Goal: Information Seeking & Learning: Learn about a topic

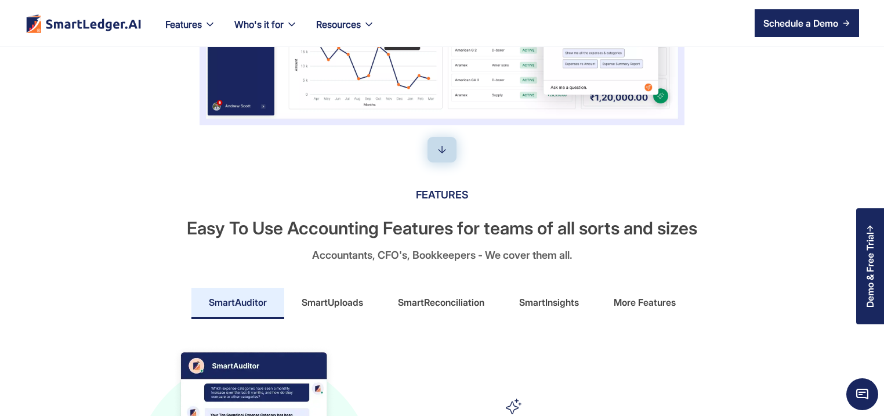
scroll to position [445, 0]
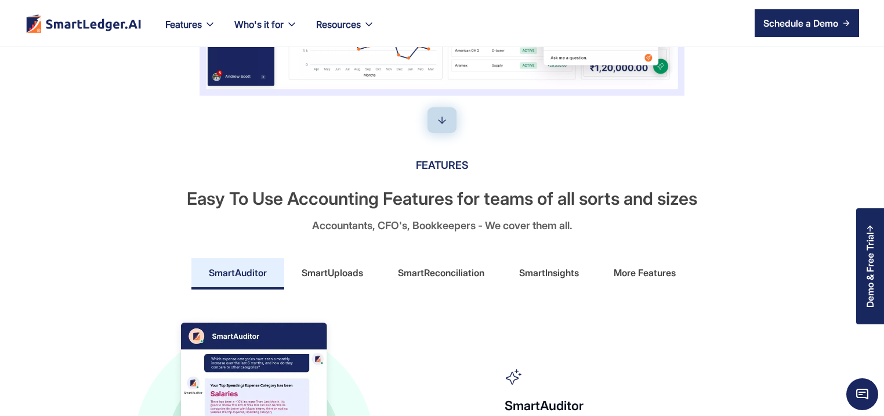
click at [452, 263] on div "SmartReconciliation" at bounding box center [441, 272] width 86 height 19
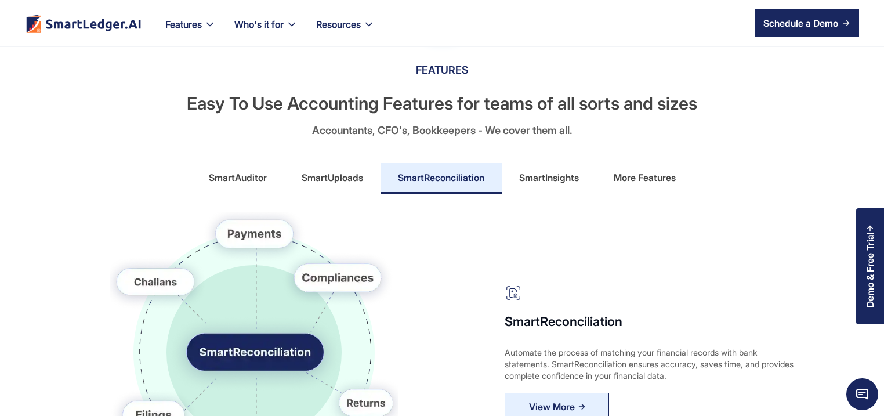
scroll to position [612, 0]
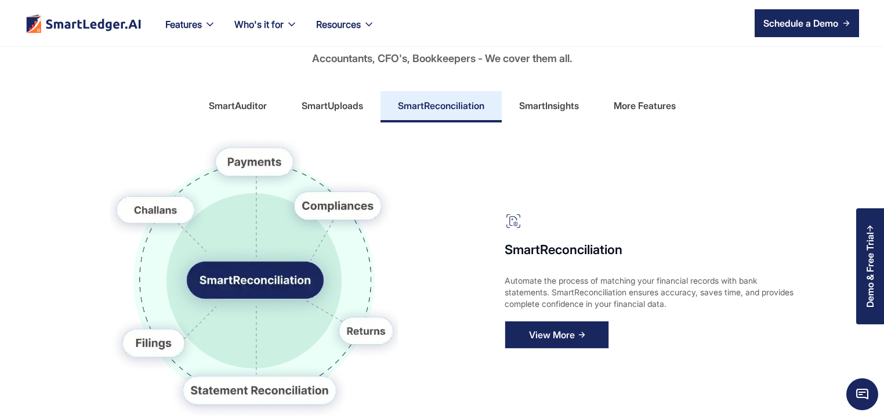
click at [557, 329] on div "View More" at bounding box center [552, 334] width 46 height 19
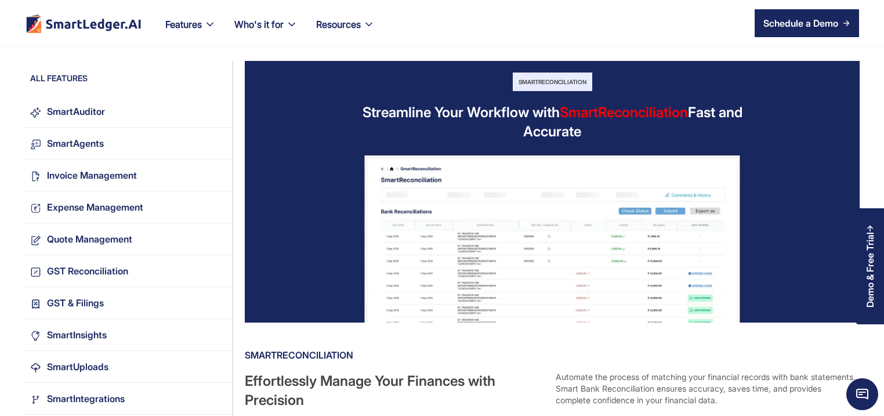
click at [253, 247] on div "SmartReconciliation Streamline Your Workflow with SmartReconciliation Fast and …" at bounding box center [552, 192] width 615 height 262
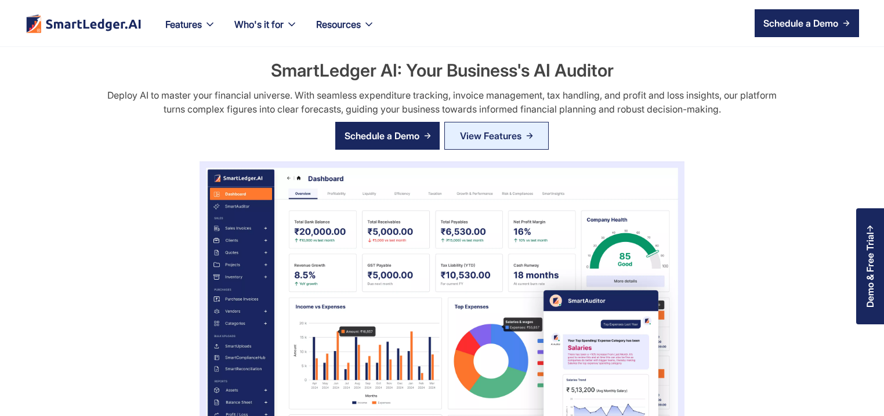
scroll to position [612, 0]
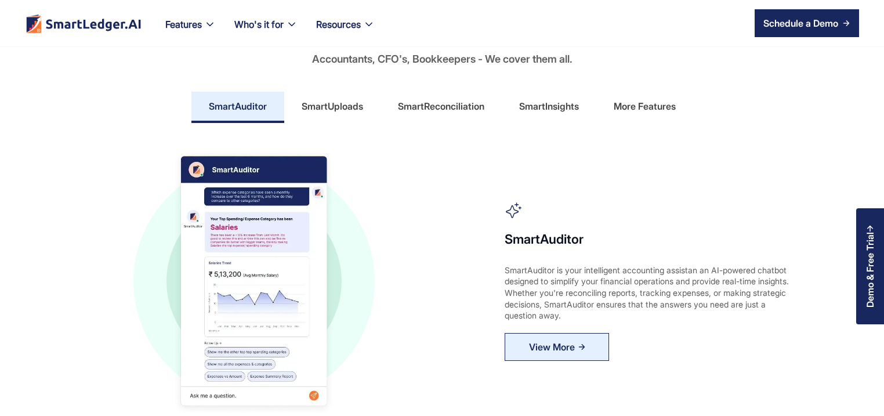
click at [450, 103] on div "SmartReconciliation" at bounding box center [441, 106] width 86 height 19
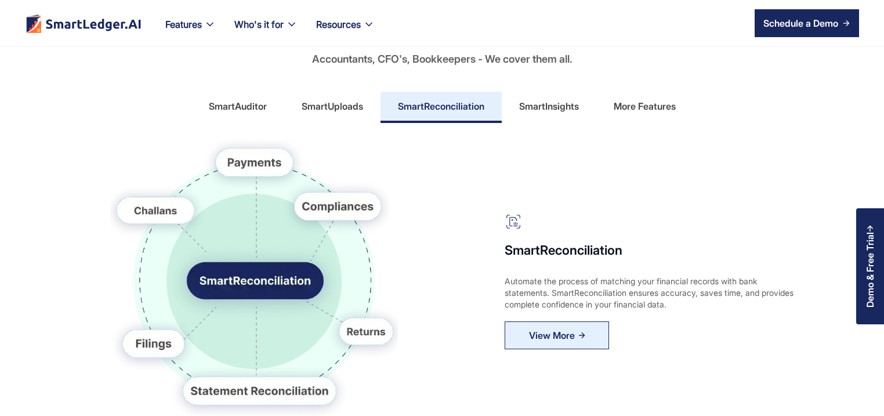
scroll to position [612, 0]
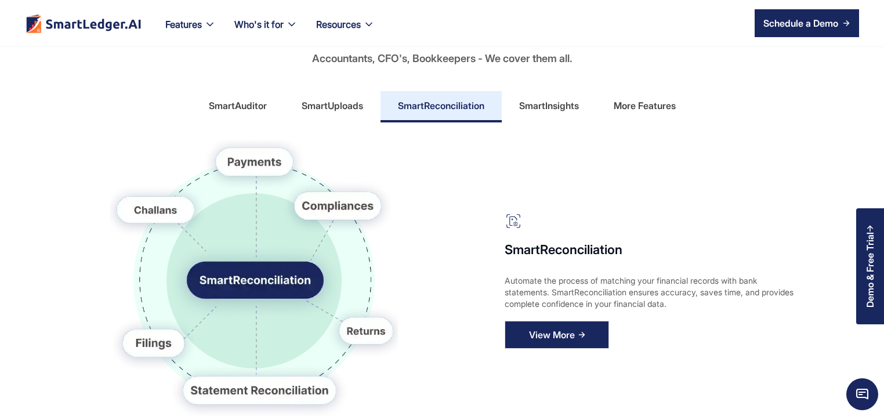
click at [557, 328] on div "View More" at bounding box center [552, 334] width 46 height 19
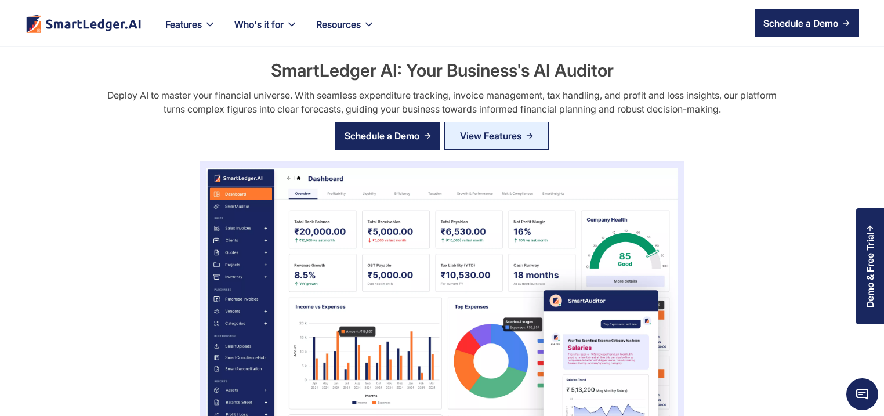
scroll to position [612, 0]
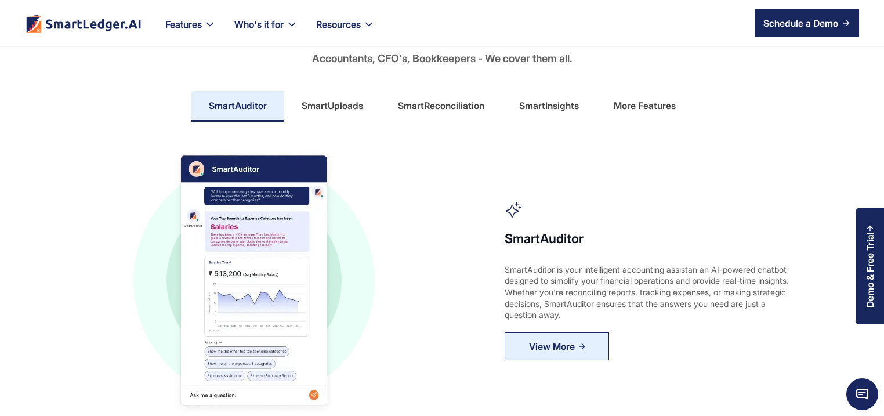
click at [440, 103] on div "SmartReconciliation" at bounding box center [441, 105] width 86 height 19
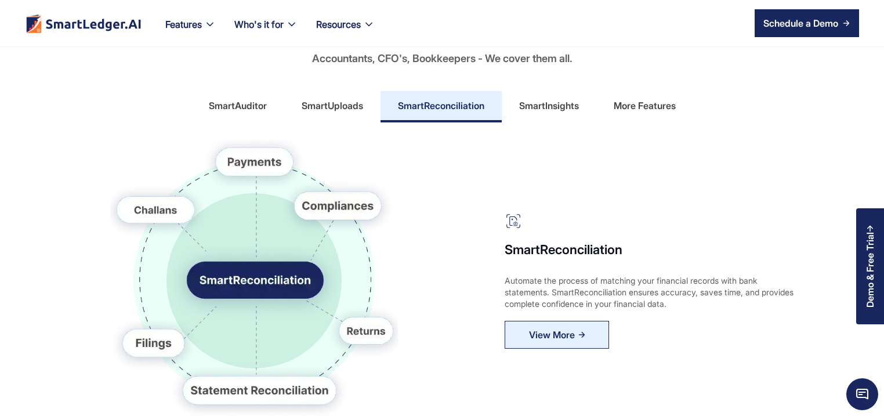
click at [555, 109] on div "SmartInsights" at bounding box center [549, 105] width 60 height 19
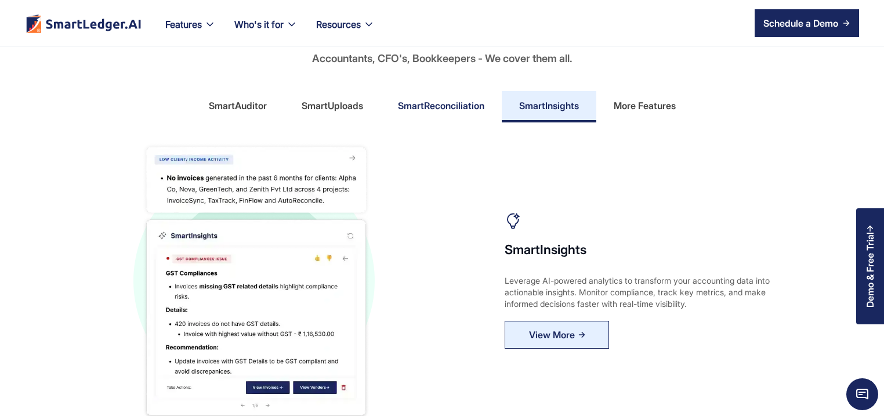
click at [474, 117] on link "SmartReconciliation" at bounding box center [440, 106] width 121 height 31
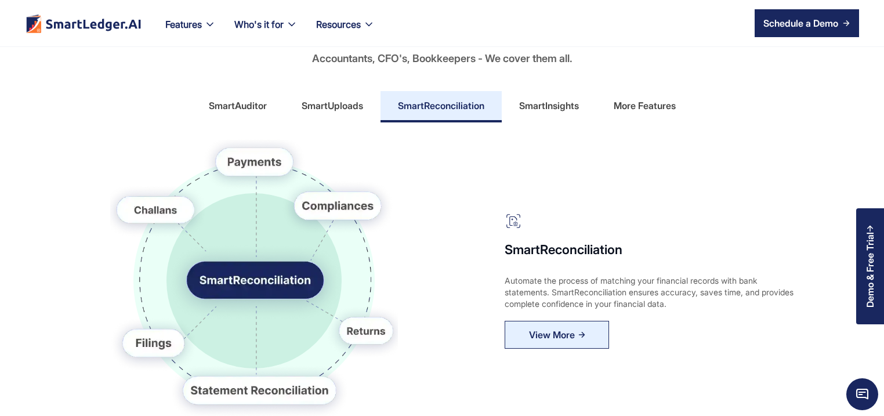
click at [634, 101] on div "More Features" at bounding box center [644, 105] width 62 height 19
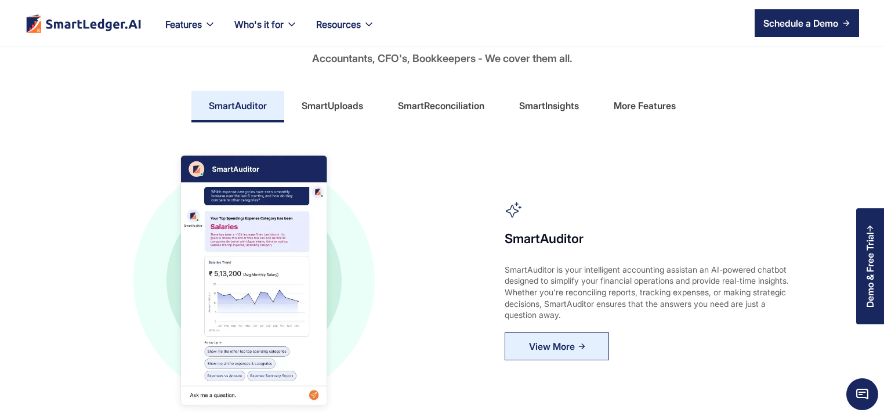
click at [655, 104] on div "More Features" at bounding box center [644, 105] width 62 height 19
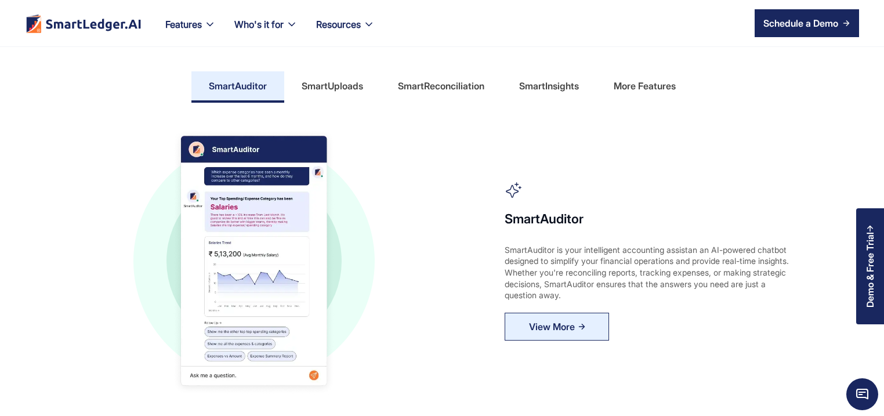
scroll to position [501, 0]
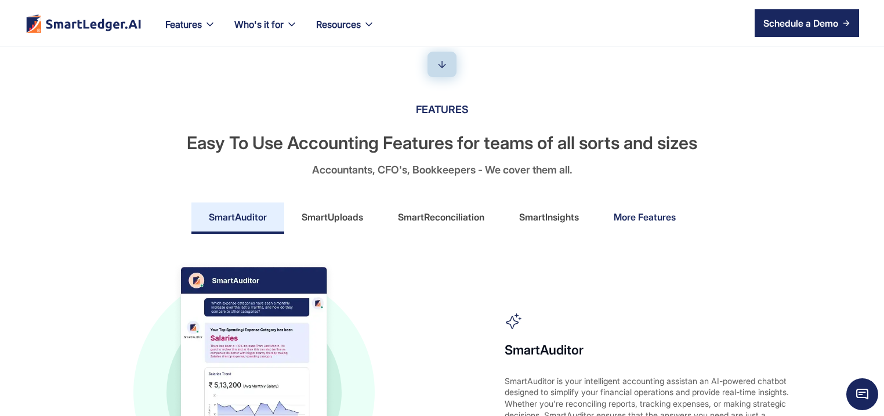
click at [642, 206] on link "More Features" at bounding box center [644, 217] width 97 height 31
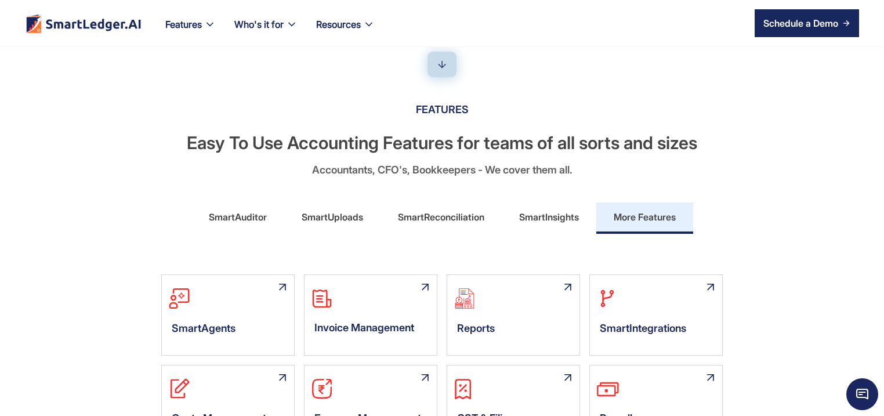
click at [642, 213] on div "More Features" at bounding box center [644, 217] width 62 height 19
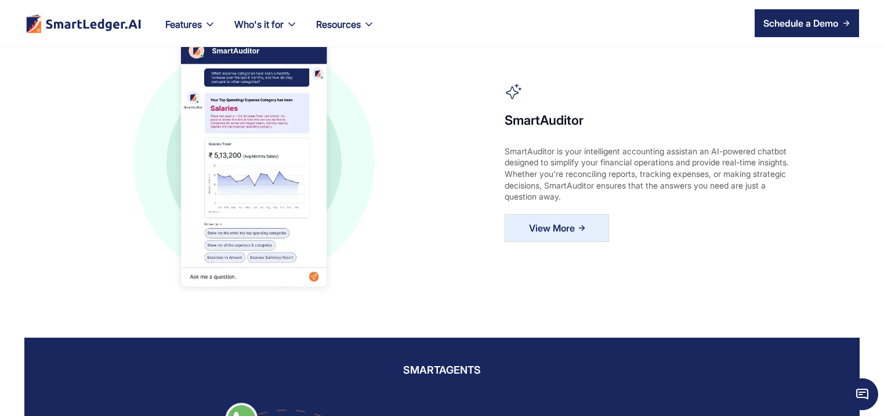
scroll to position [668, 0]
